Goal: Task Accomplishment & Management: Use online tool/utility

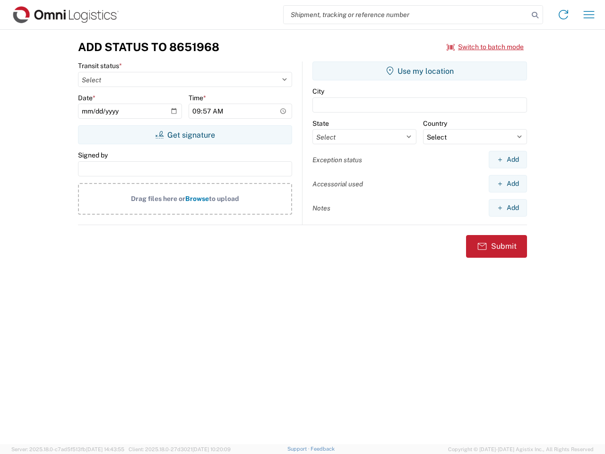
click at [406, 15] on input "search" at bounding box center [406, 15] width 245 height 18
click at [535, 15] on icon at bounding box center [535, 15] width 13 height 13
click at [564, 15] on icon at bounding box center [563, 14] width 15 height 15
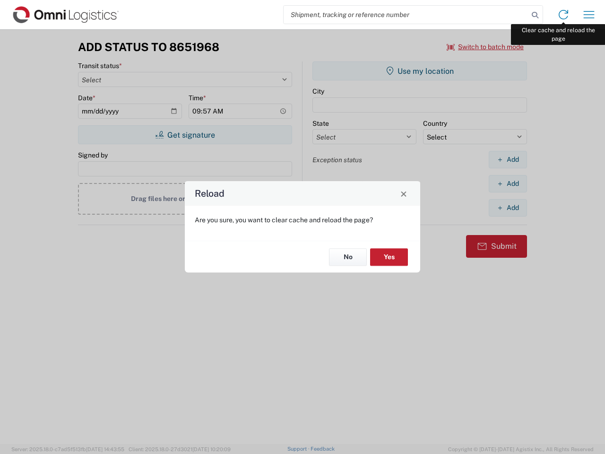
click at [589, 15] on div "Reload Are you sure, you want to clear cache and reload the page? No Yes" at bounding box center [302, 227] width 605 height 454
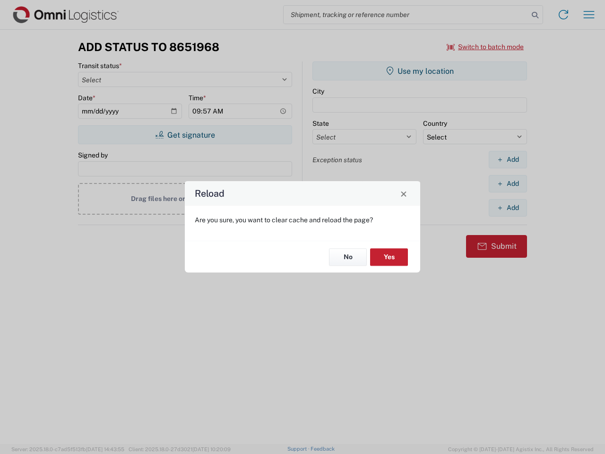
click at [486, 47] on div "Reload Are you sure, you want to clear cache and reload the page? No Yes" at bounding box center [302, 227] width 605 height 454
click at [185, 135] on div "Reload Are you sure, you want to clear cache and reload the page? No Yes" at bounding box center [302, 227] width 605 height 454
click at [420, 71] on div "Reload Are you sure, you want to clear cache and reload the page? No Yes" at bounding box center [302, 227] width 605 height 454
click at [508, 159] on div "Reload Are you sure, you want to clear cache and reload the page? No Yes" at bounding box center [302, 227] width 605 height 454
click at [508, 184] on div "Reload Are you sure, you want to clear cache and reload the page? No Yes" at bounding box center [302, 227] width 605 height 454
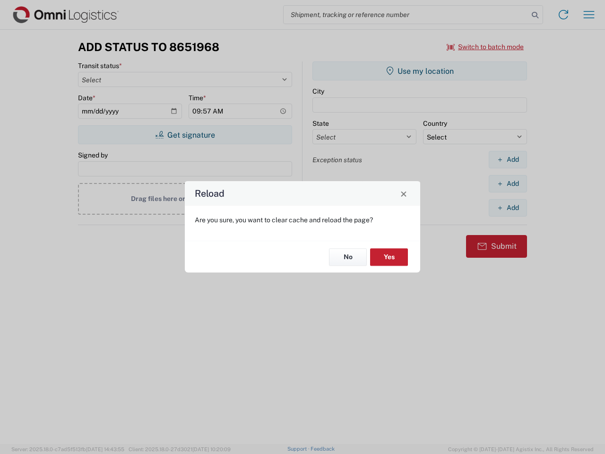
click at [508, 208] on div "Reload Are you sure, you want to clear cache and reload the page? No Yes" at bounding box center [302, 227] width 605 height 454
